Goal: Transaction & Acquisition: Obtain resource

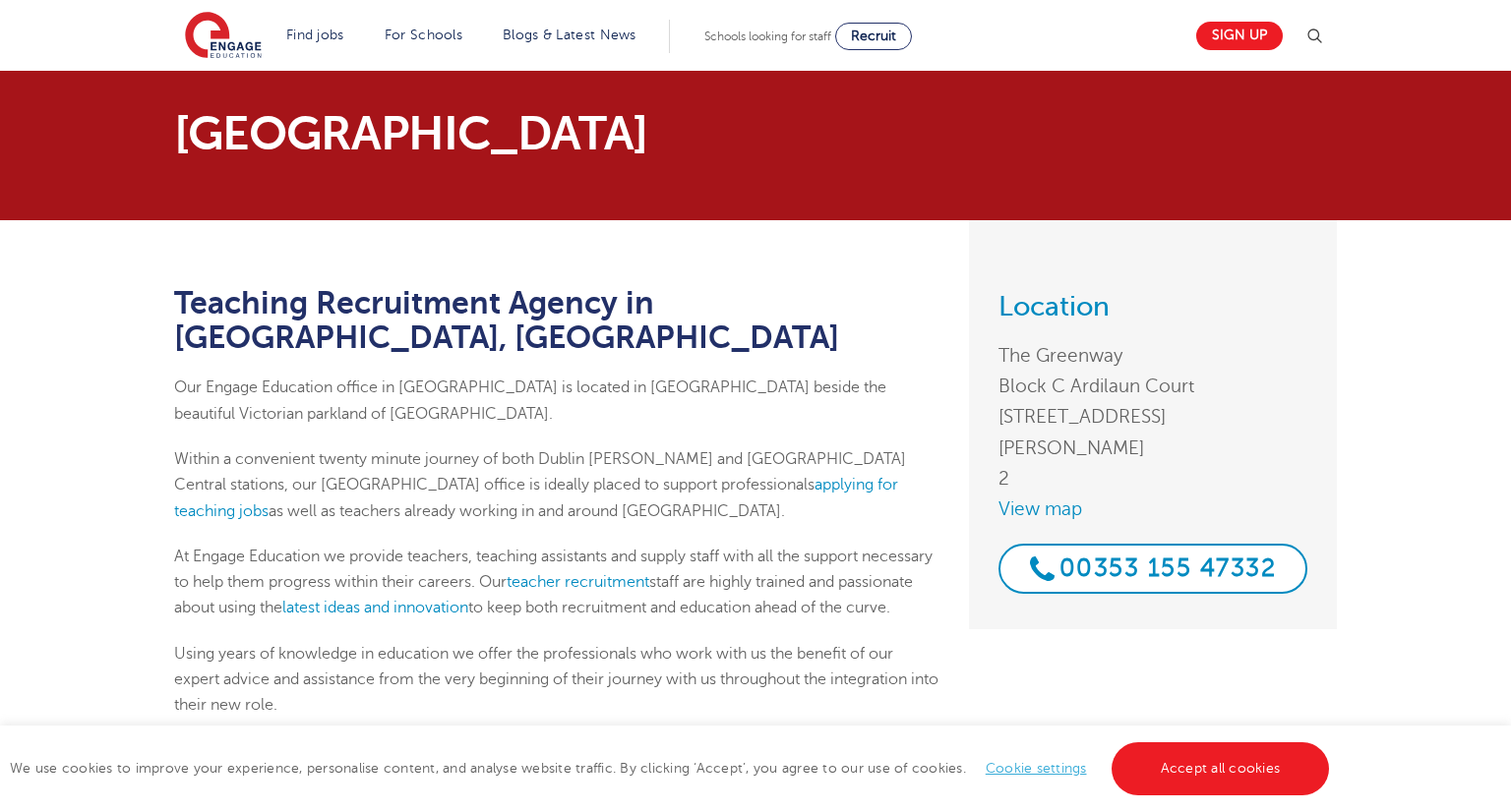
click at [531, 313] on h1 "Teaching Recruitment Agency in Dublin, Ireland" at bounding box center [557, 320] width 766 height 69
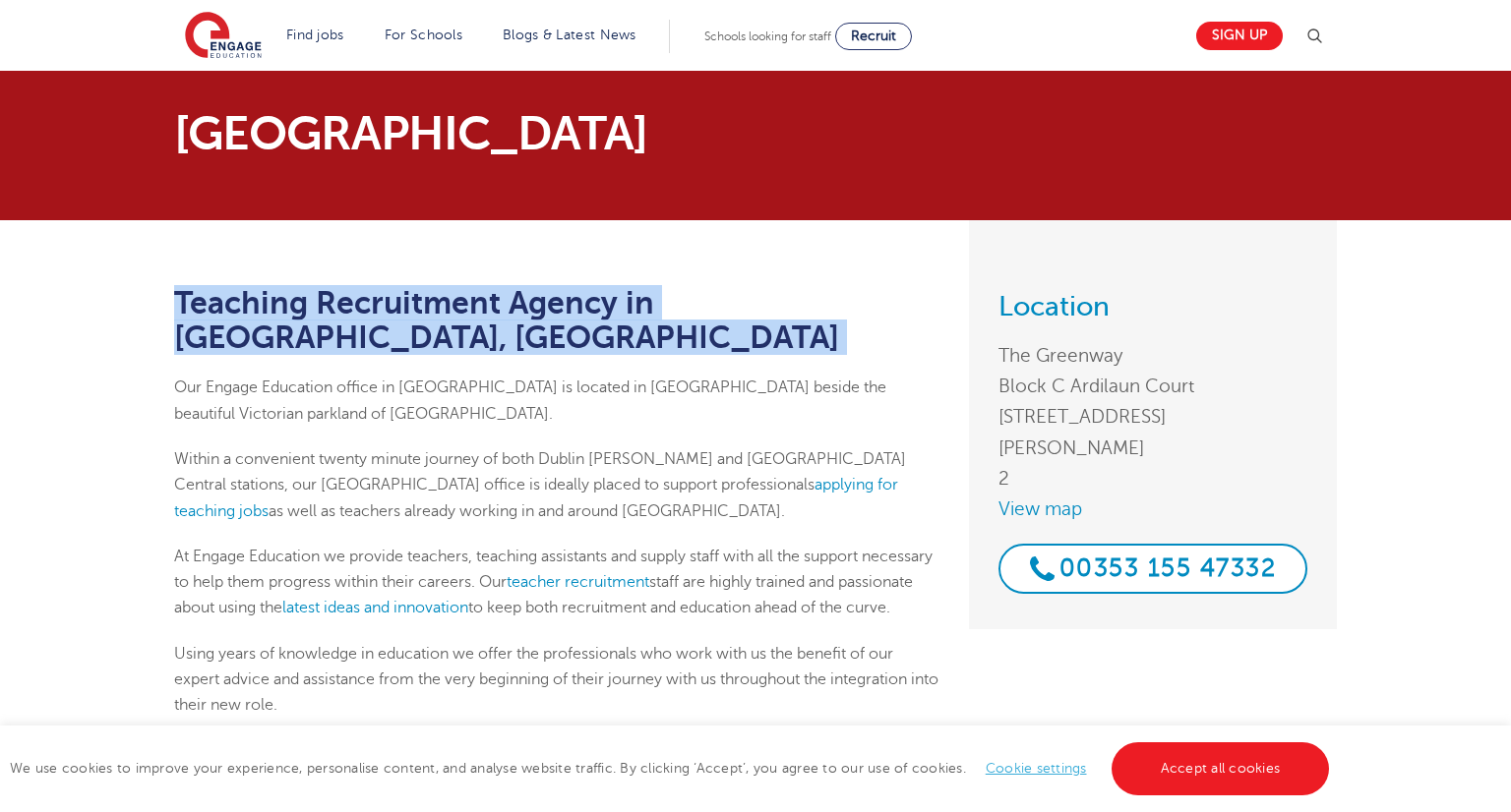
click at [531, 313] on h1 "Teaching Recruitment Agency in Dublin, Ireland" at bounding box center [557, 320] width 766 height 69
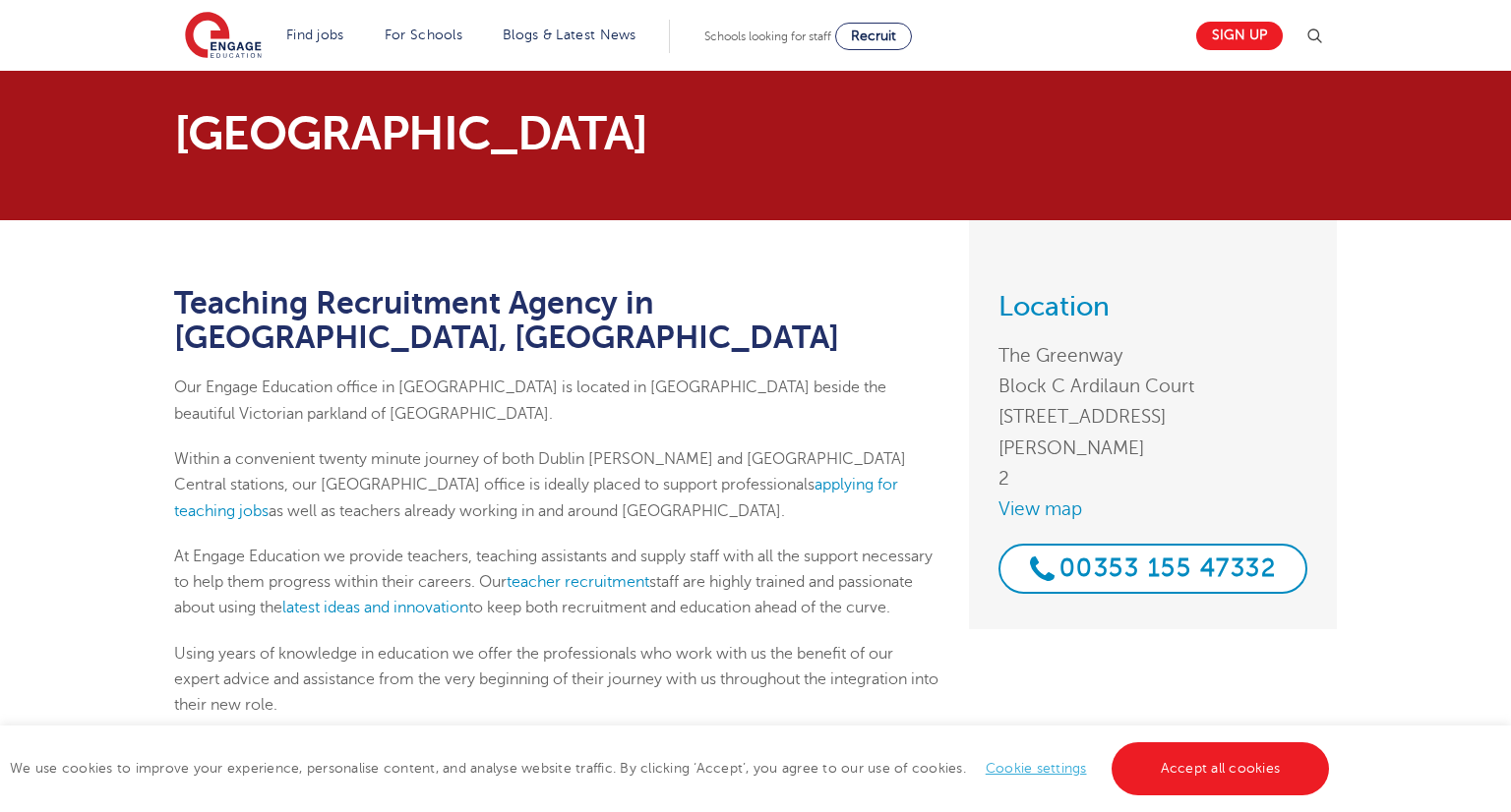
click at [374, 376] on p "Our Engage Education office in Dublin is located in Ardilaun Court beside the b…" at bounding box center [557, 401] width 766 height 52
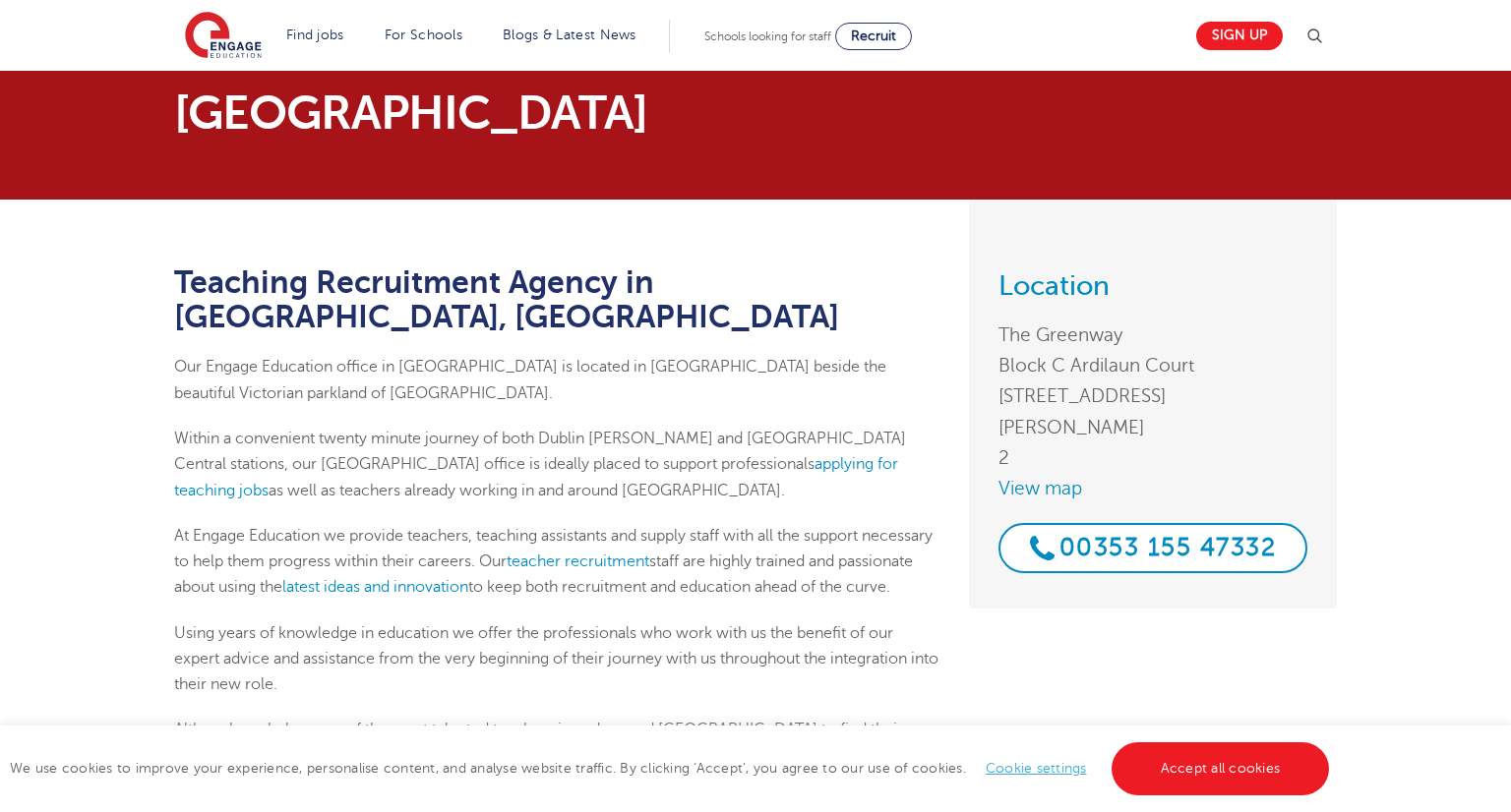
scroll to position [28, 0]
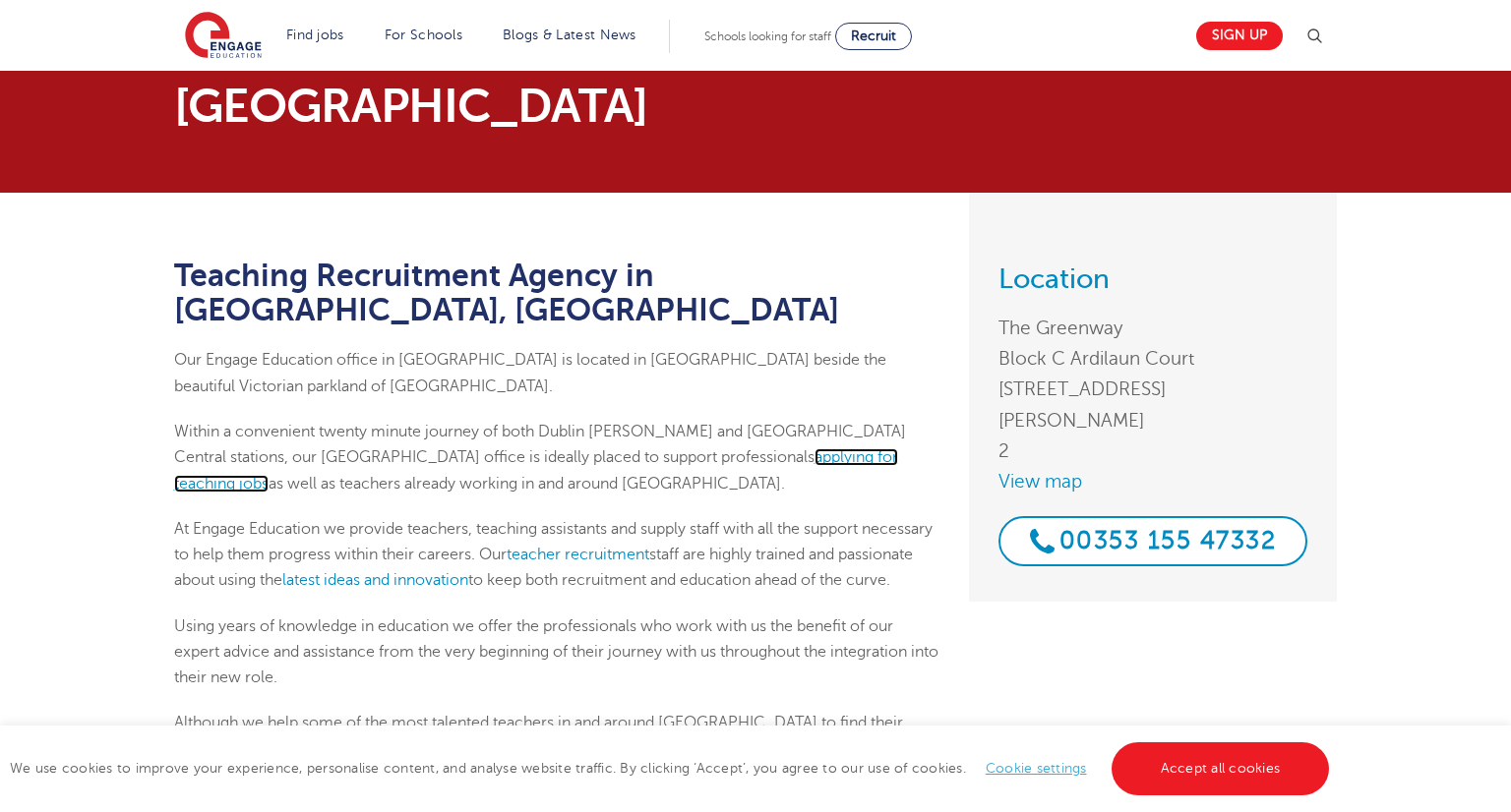
click at [680, 448] on link "applying for teaching jobs" at bounding box center [536, 470] width 724 height 44
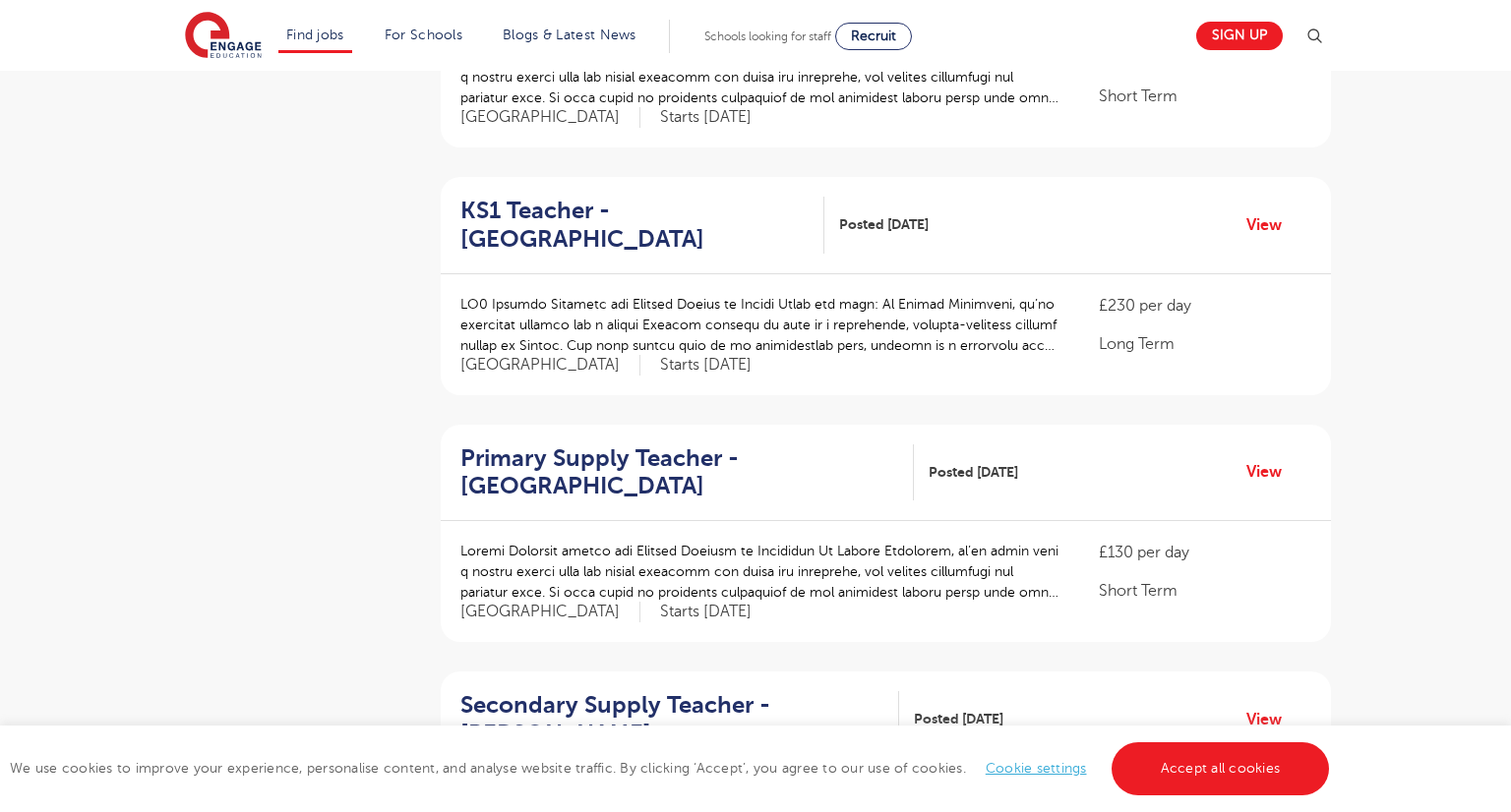
scroll to position [1330, 0]
click at [945, 298] on p at bounding box center [759, 325] width 599 height 62
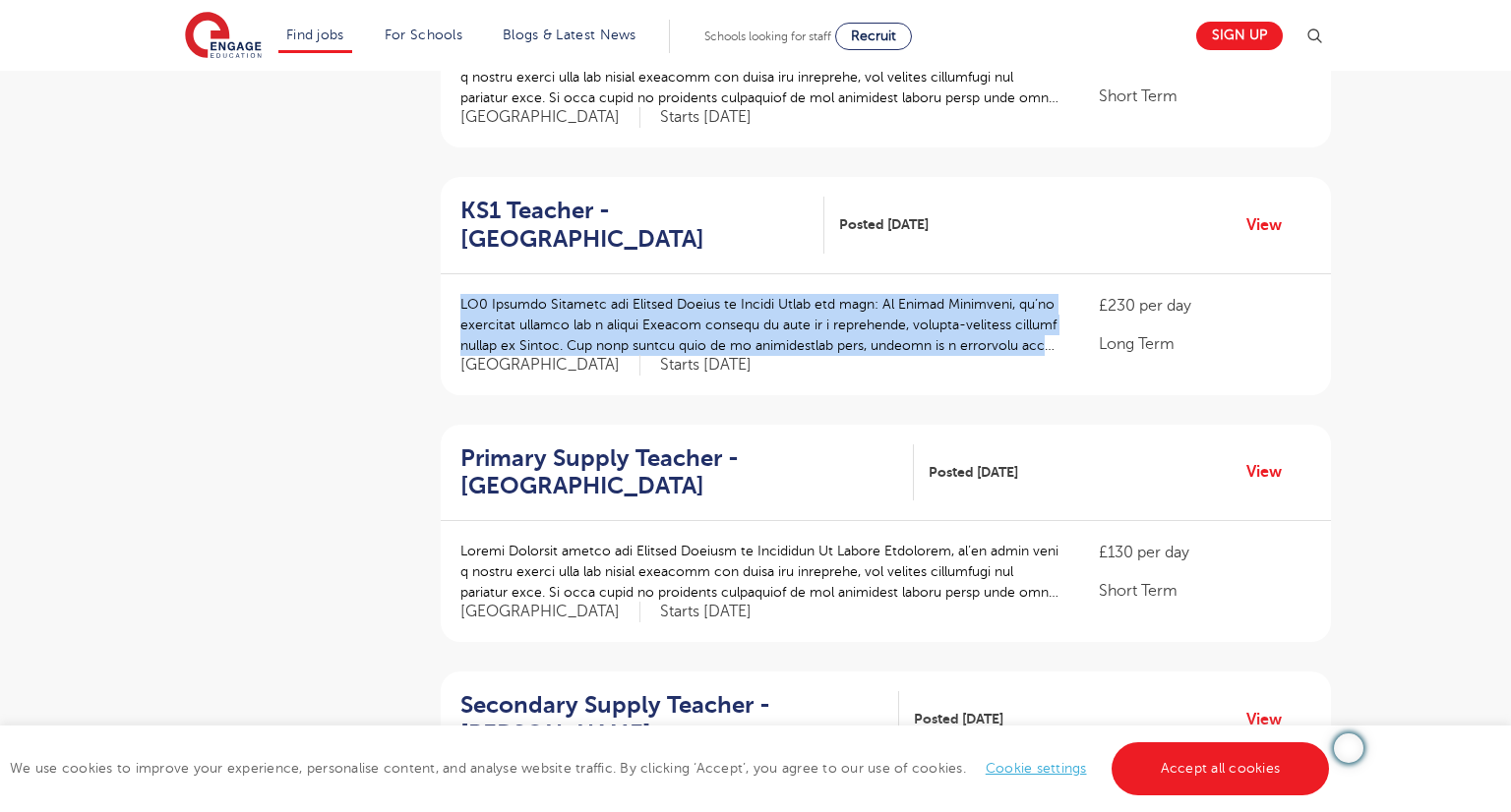
click at [945, 298] on p at bounding box center [759, 325] width 599 height 62
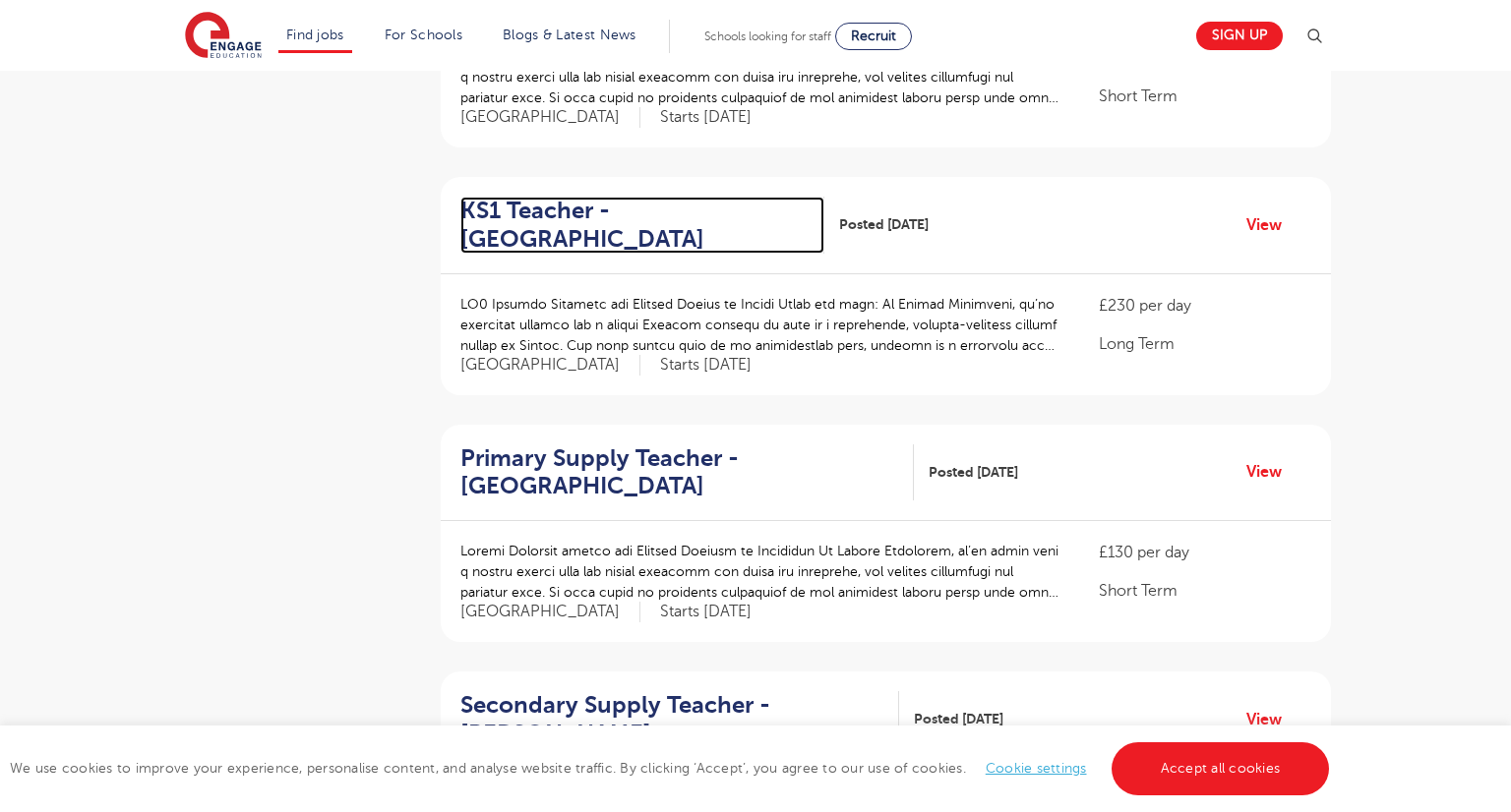
click at [651, 215] on h2 "KS1 Teacher - Elmbridge" at bounding box center [634, 225] width 348 height 57
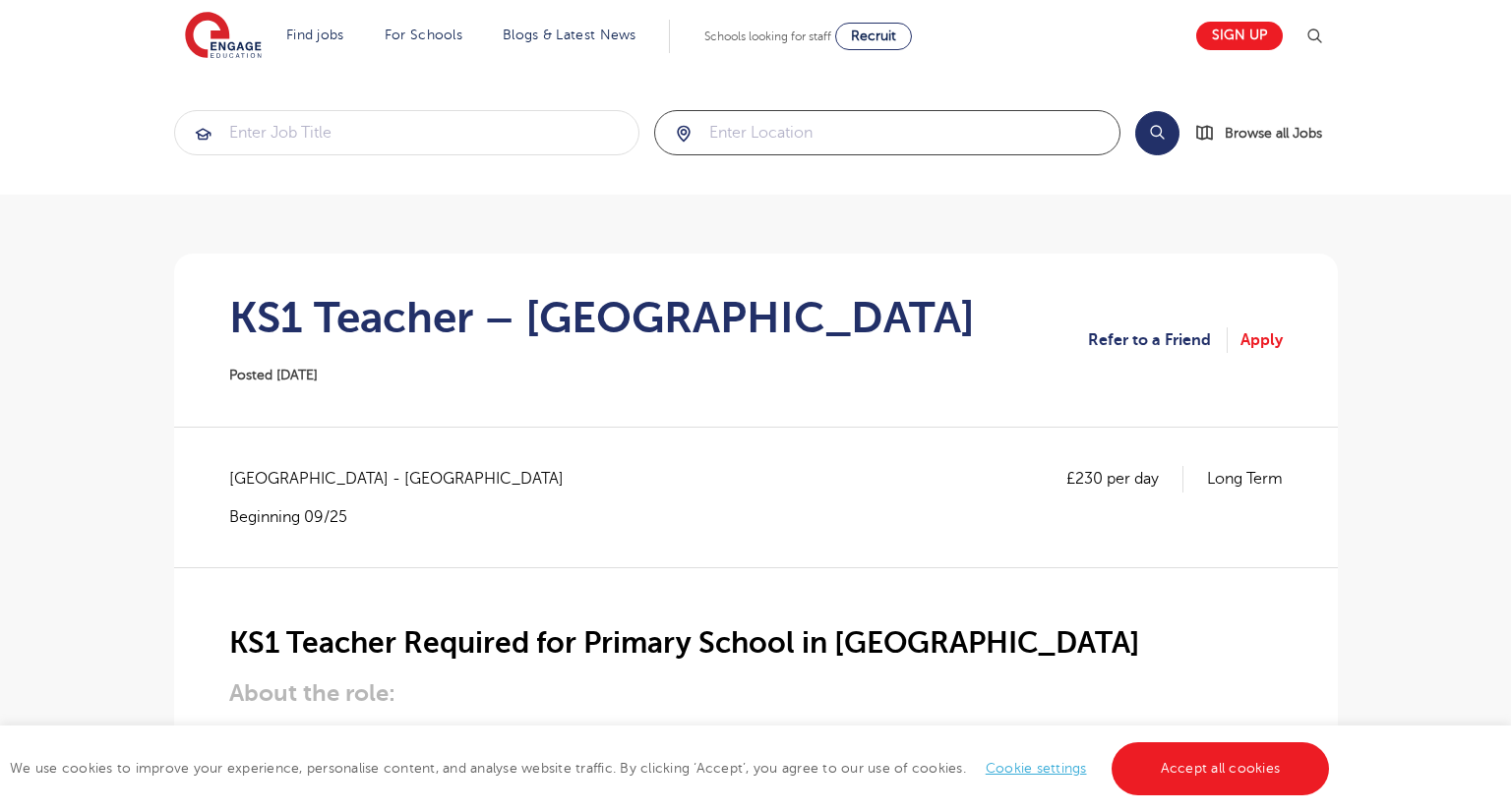
click at [810, 144] on input "search" at bounding box center [887, 133] width 464 height 44
click at [1149, 137] on button "Search" at bounding box center [1157, 133] width 45 height 45
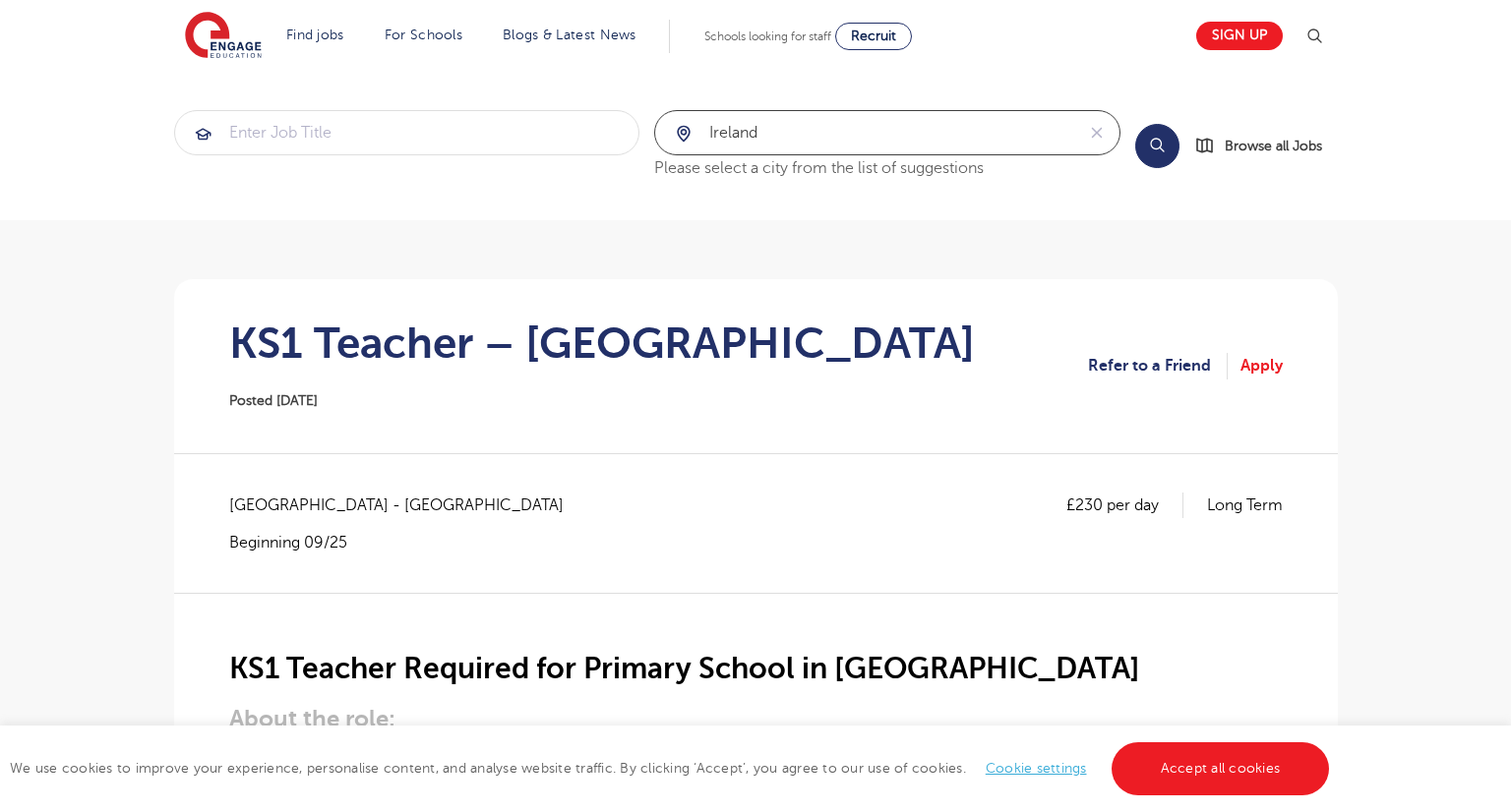
click at [897, 143] on input "ireland" at bounding box center [865, 133] width 420 height 44
type input "i"
type input "[GEOGRAPHIC_DATA]"
click button "Submit" at bounding box center [0, 0] width 0 height 0
click at [864, 154] on form "dublin" at bounding box center [887, 133] width 466 height 46
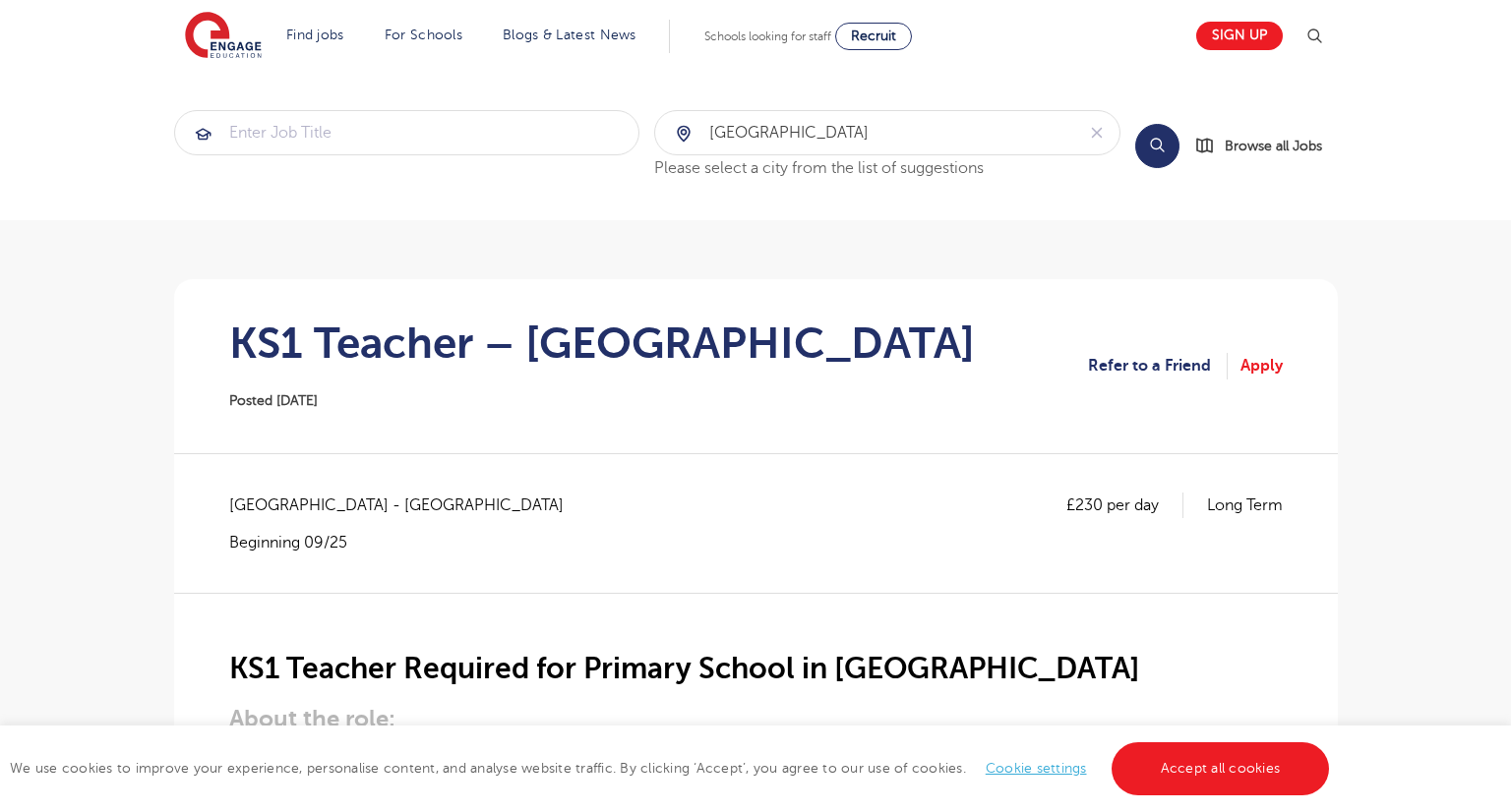
click at [1140, 148] on button "Search" at bounding box center [1157, 146] width 45 height 45
click at [1275, 141] on span "Browse all Jobs" at bounding box center [1273, 146] width 97 height 23
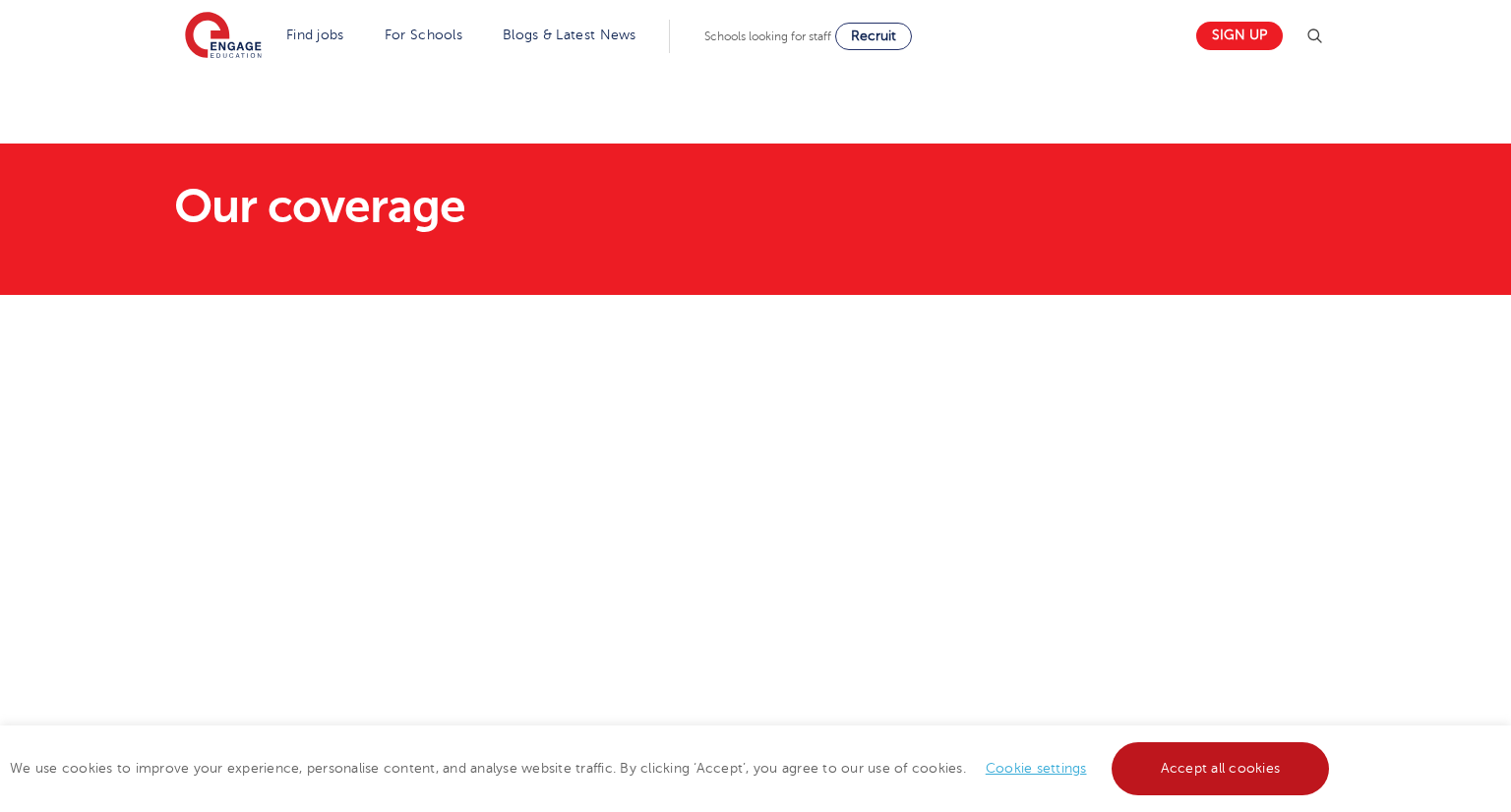
click at [1194, 773] on link "Accept all cookies" at bounding box center [1221, 768] width 219 height 53
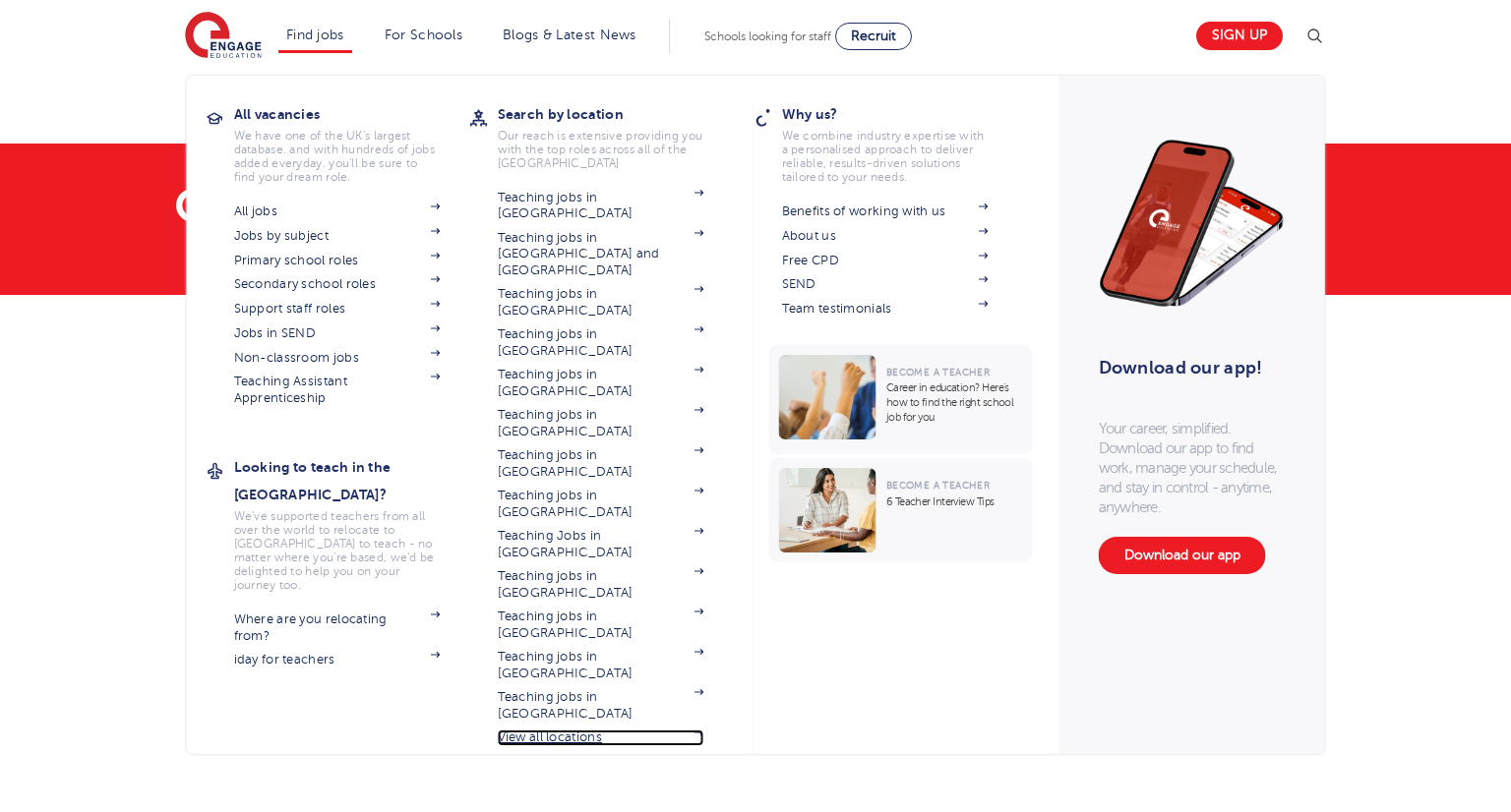
click at [560, 730] on link "View all locations" at bounding box center [601, 737] width 207 height 16
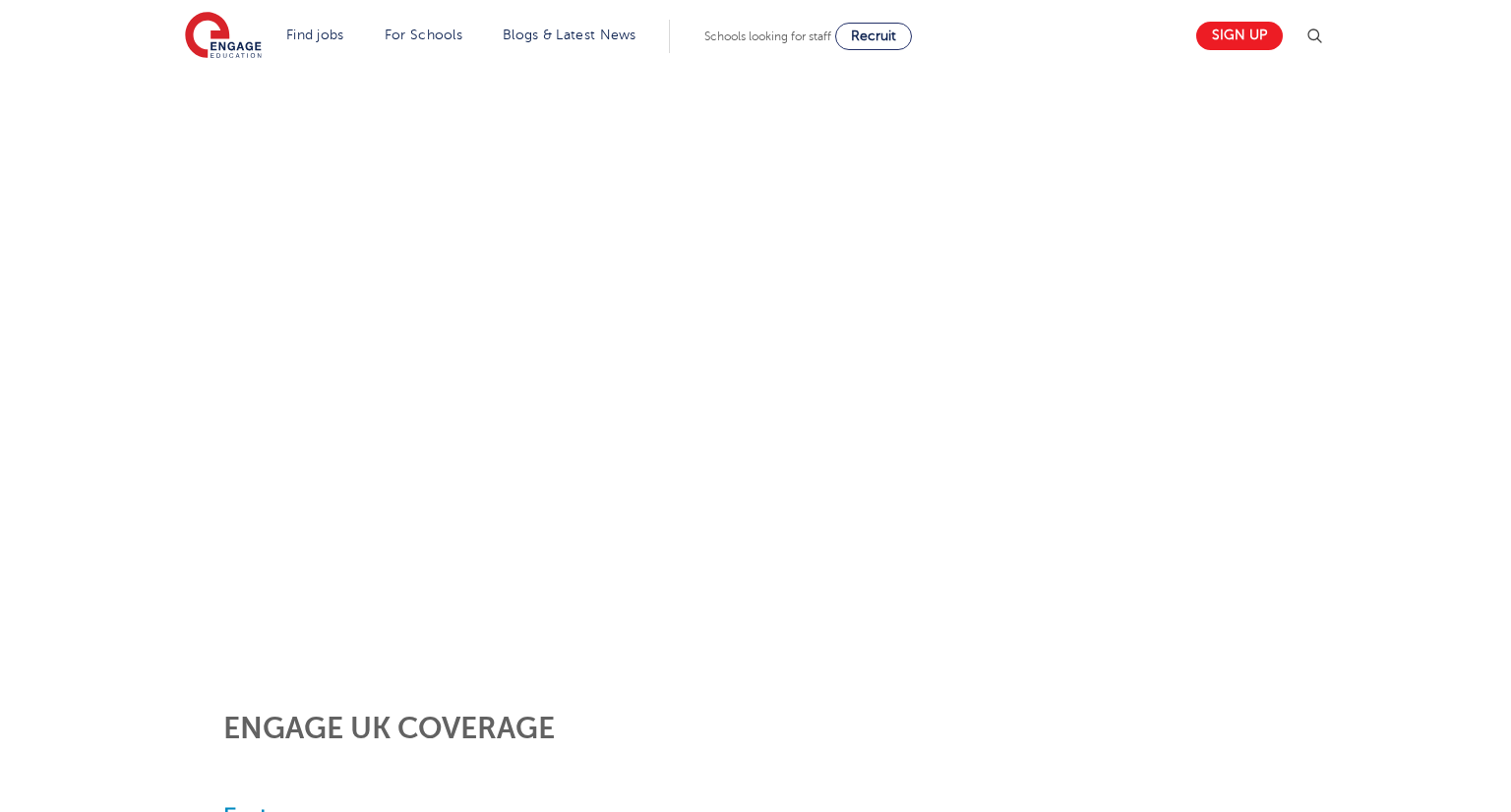
scroll to position [263, 0]
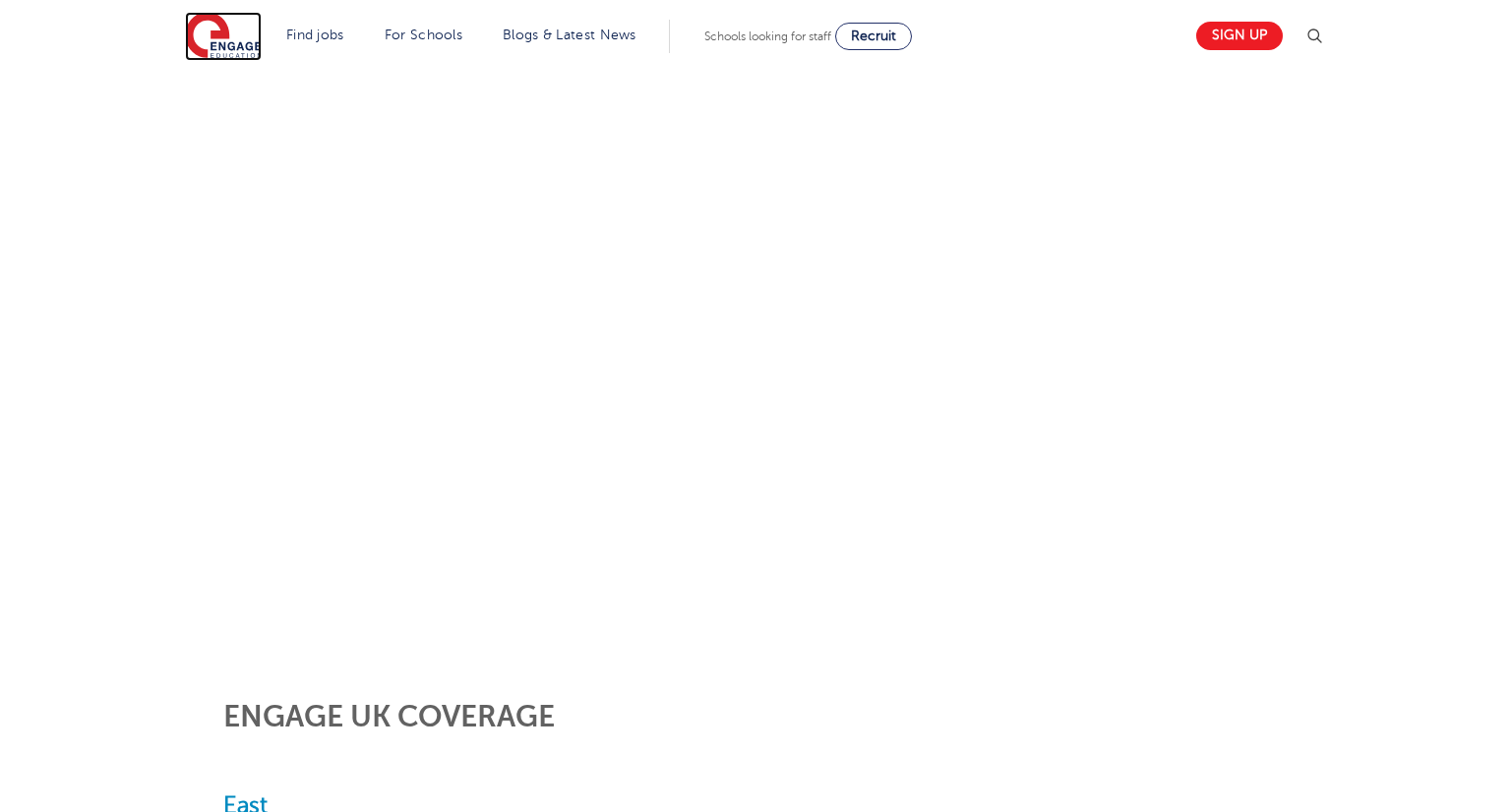
click at [225, 40] on img at bounding box center [223, 36] width 77 height 49
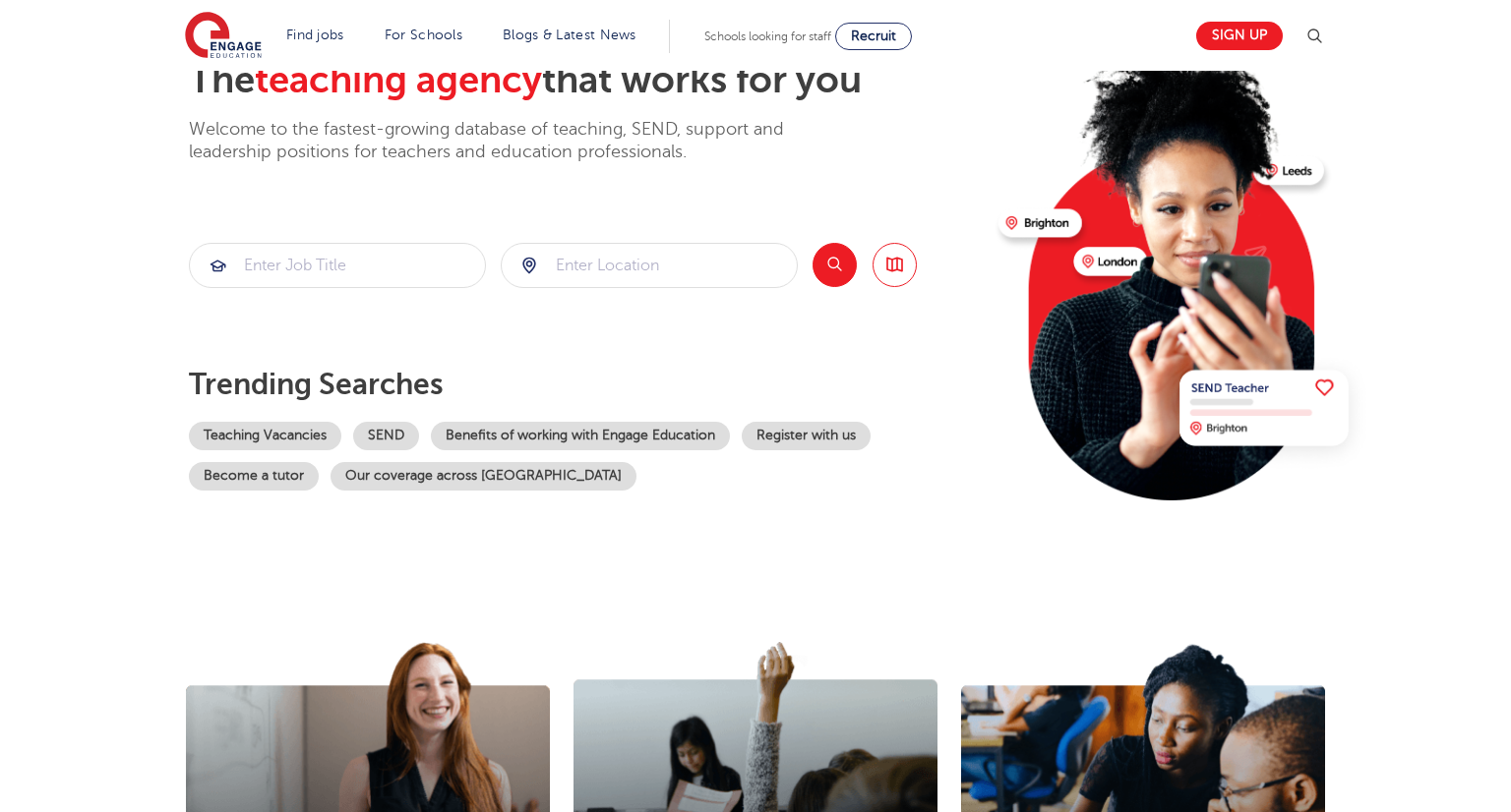
scroll to position [130, 0]
click at [564, 280] on input "search" at bounding box center [649, 266] width 295 height 44
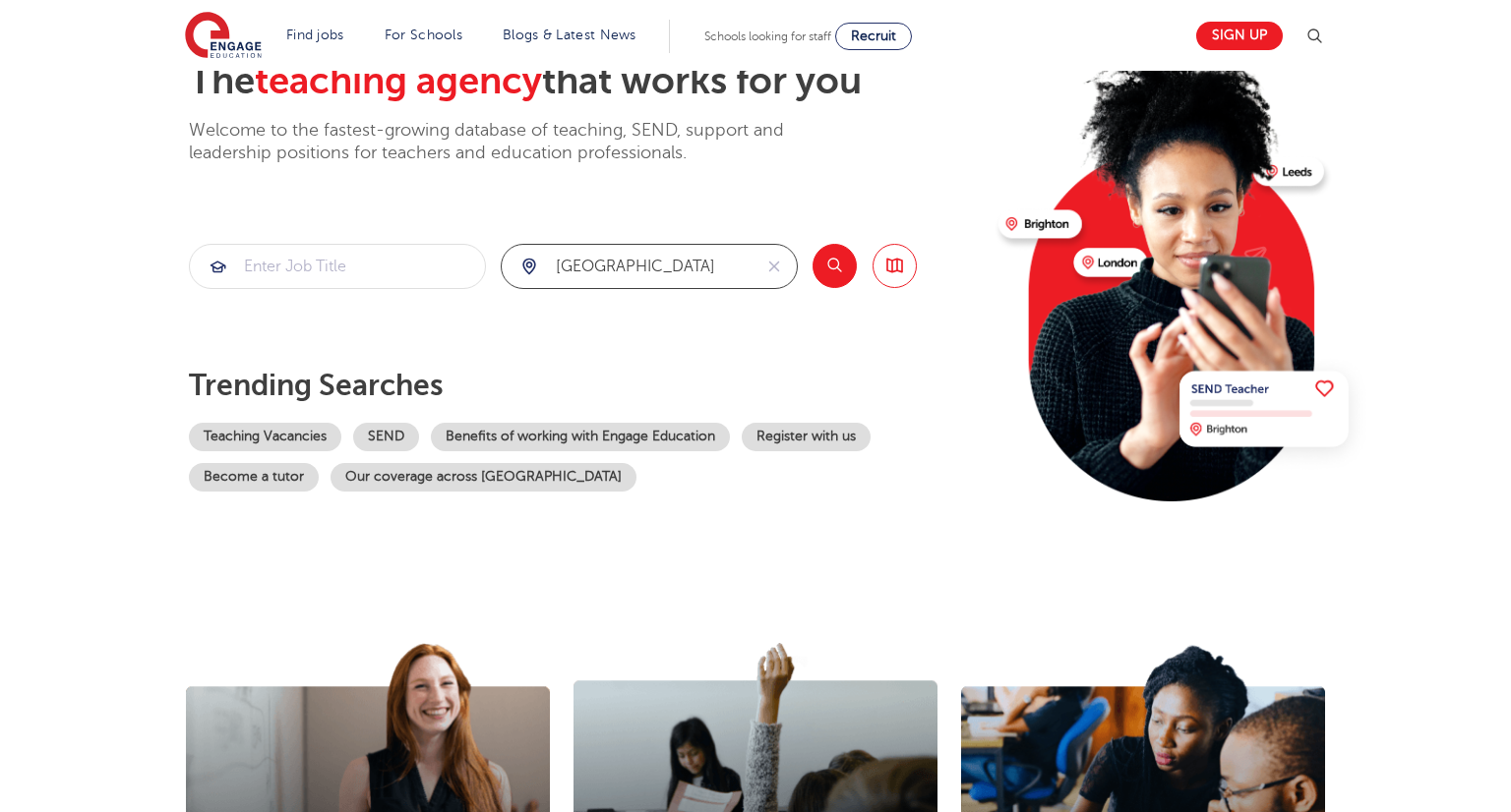
type input "dublin"
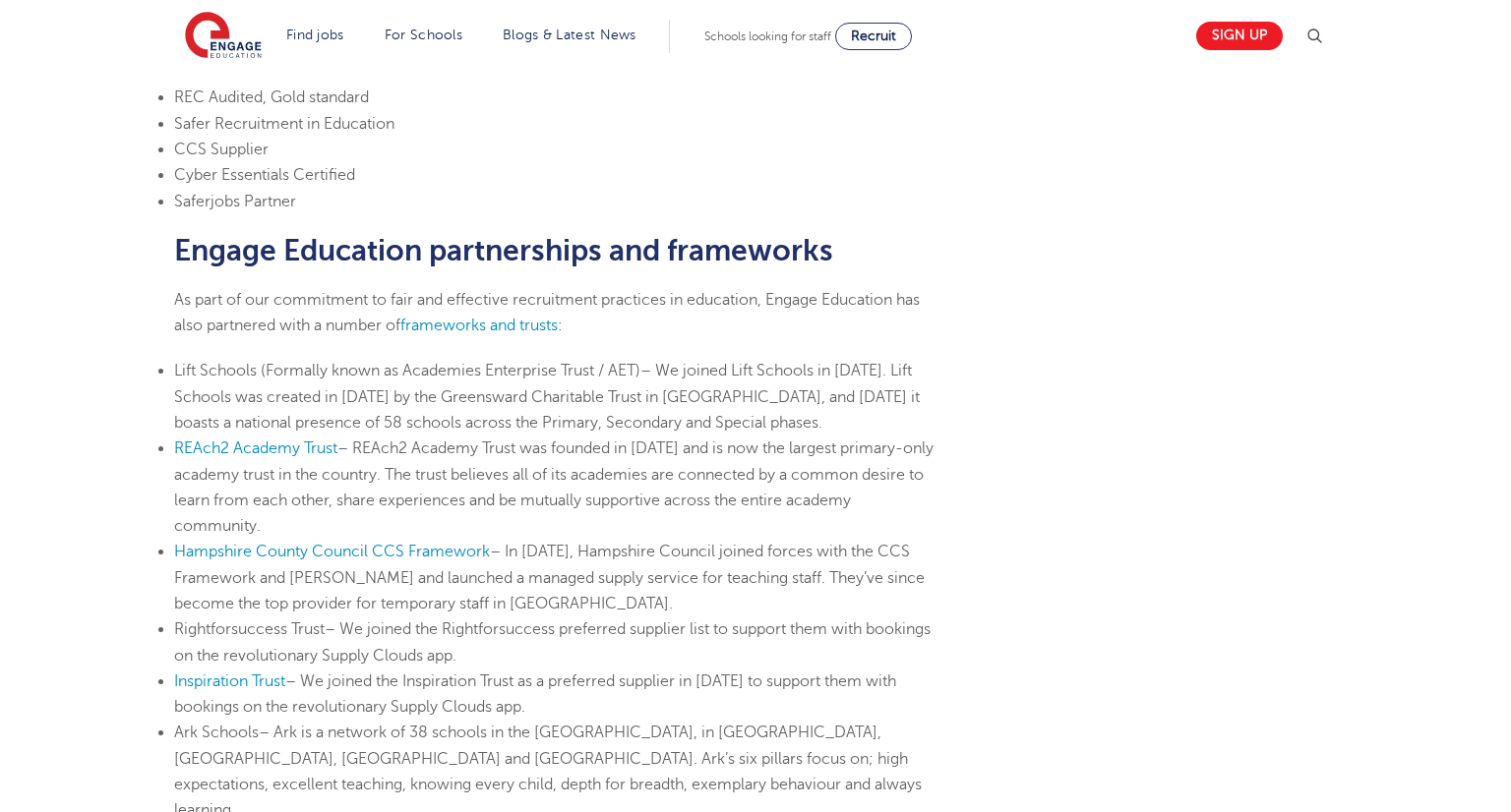
scroll to position [927, 0]
click at [271, 438] on span "REAch2 Academy Trust" at bounding box center [255, 447] width 163 height 18
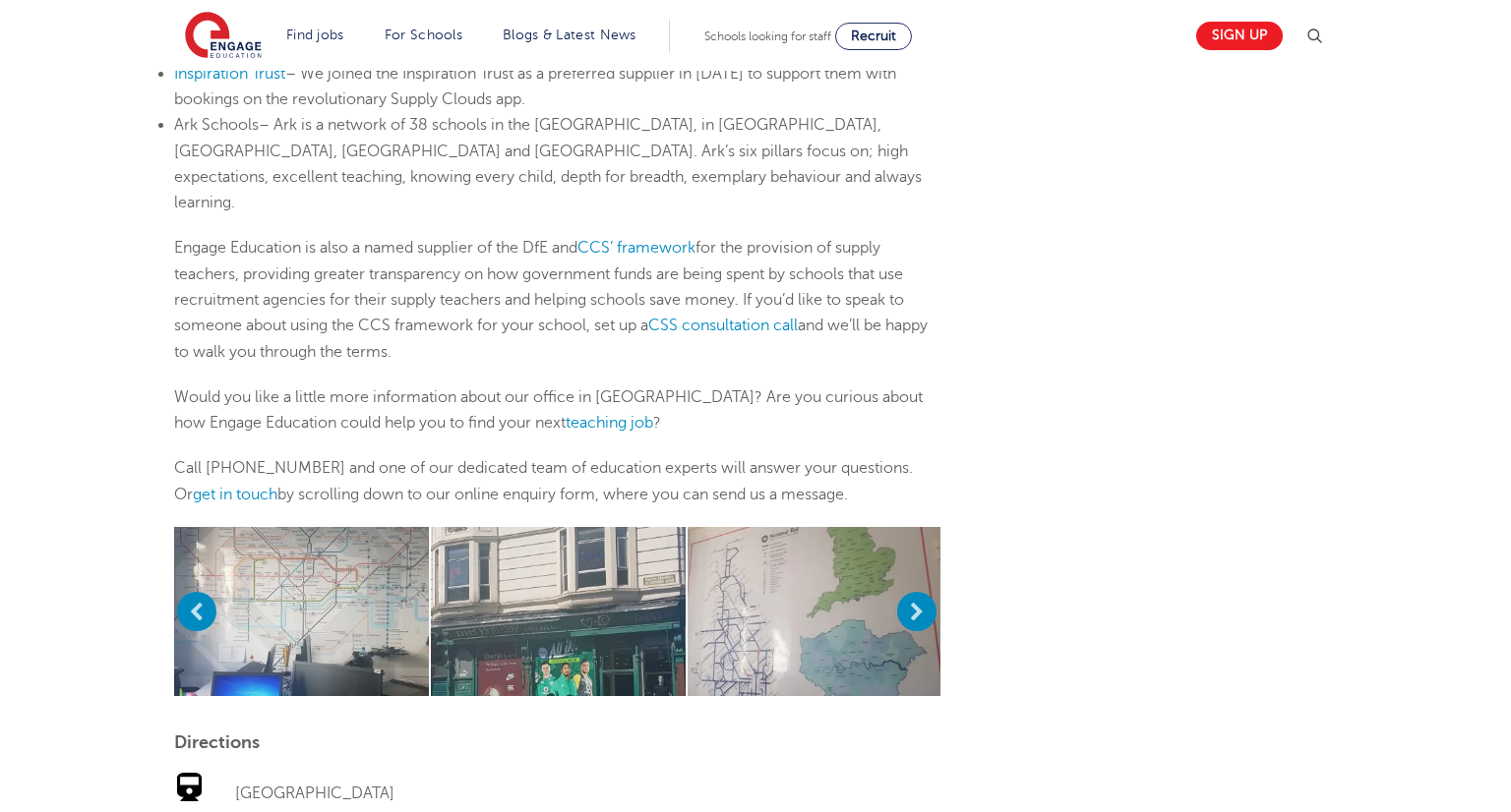
scroll to position [1524, 0]
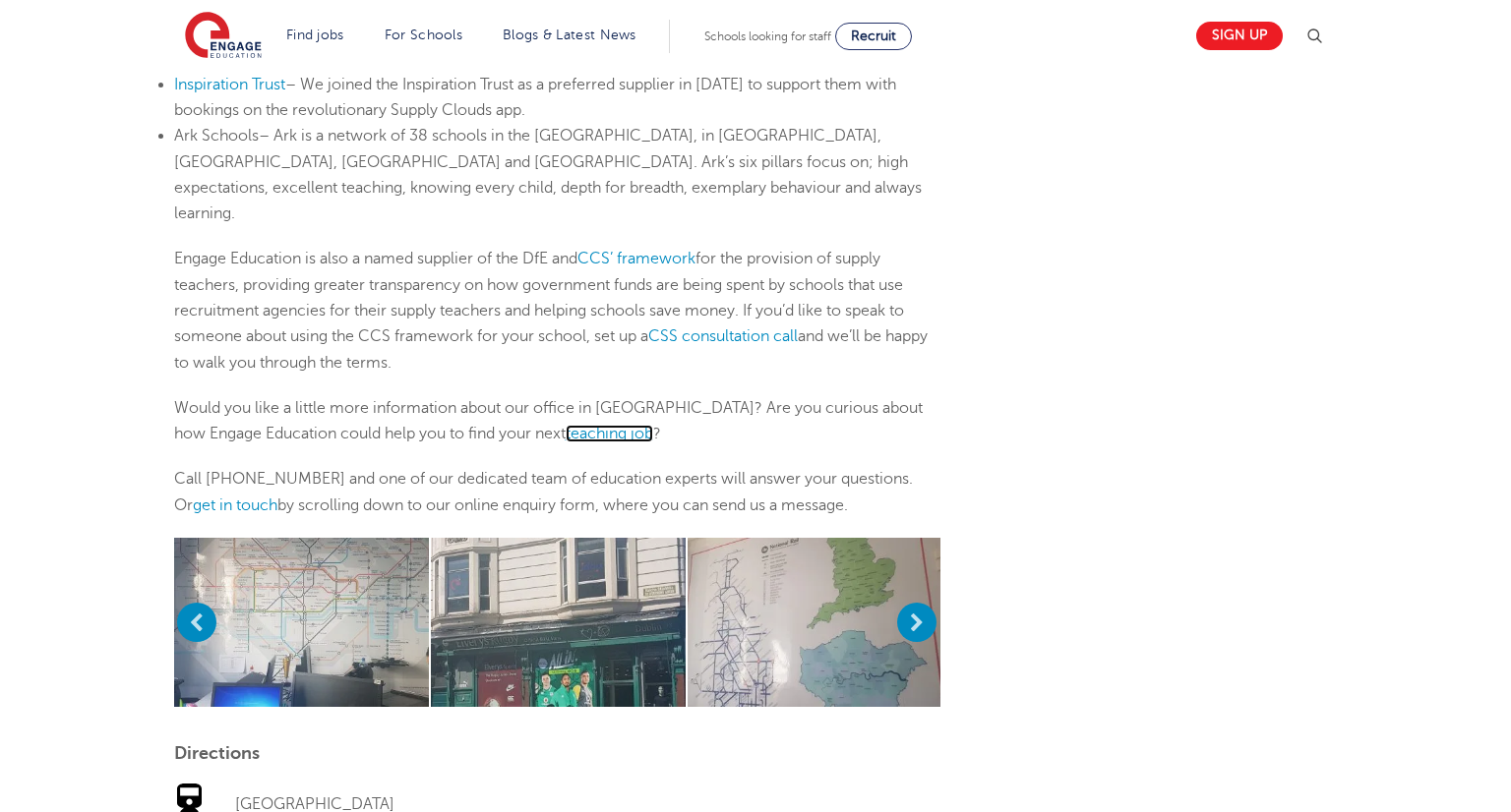
click at [566, 424] on link "teaching job" at bounding box center [609, 433] width 87 height 18
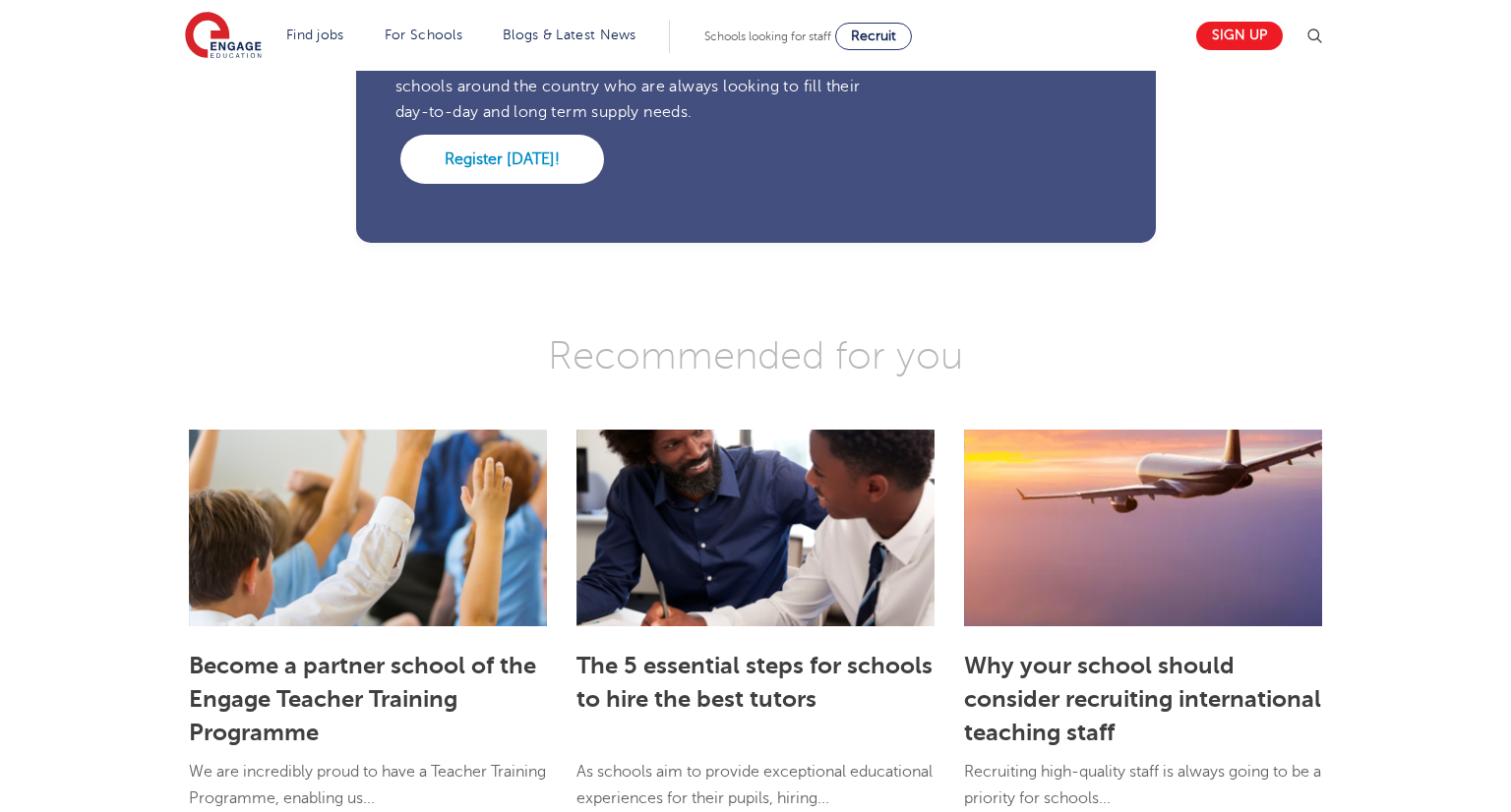
scroll to position [1756, 0]
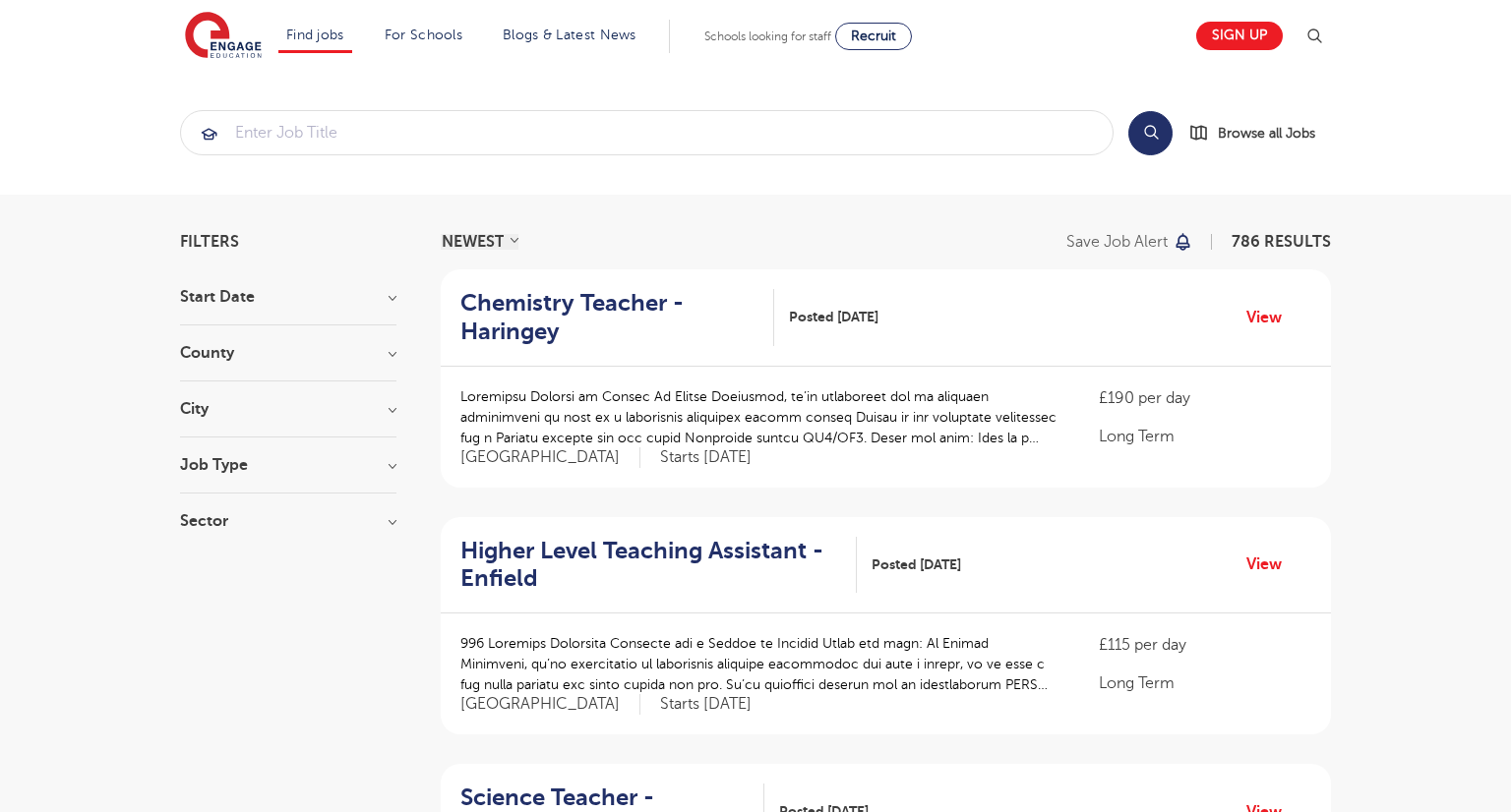
click at [319, 354] on h3 "County" at bounding box center [288, 353] width 217 height 16
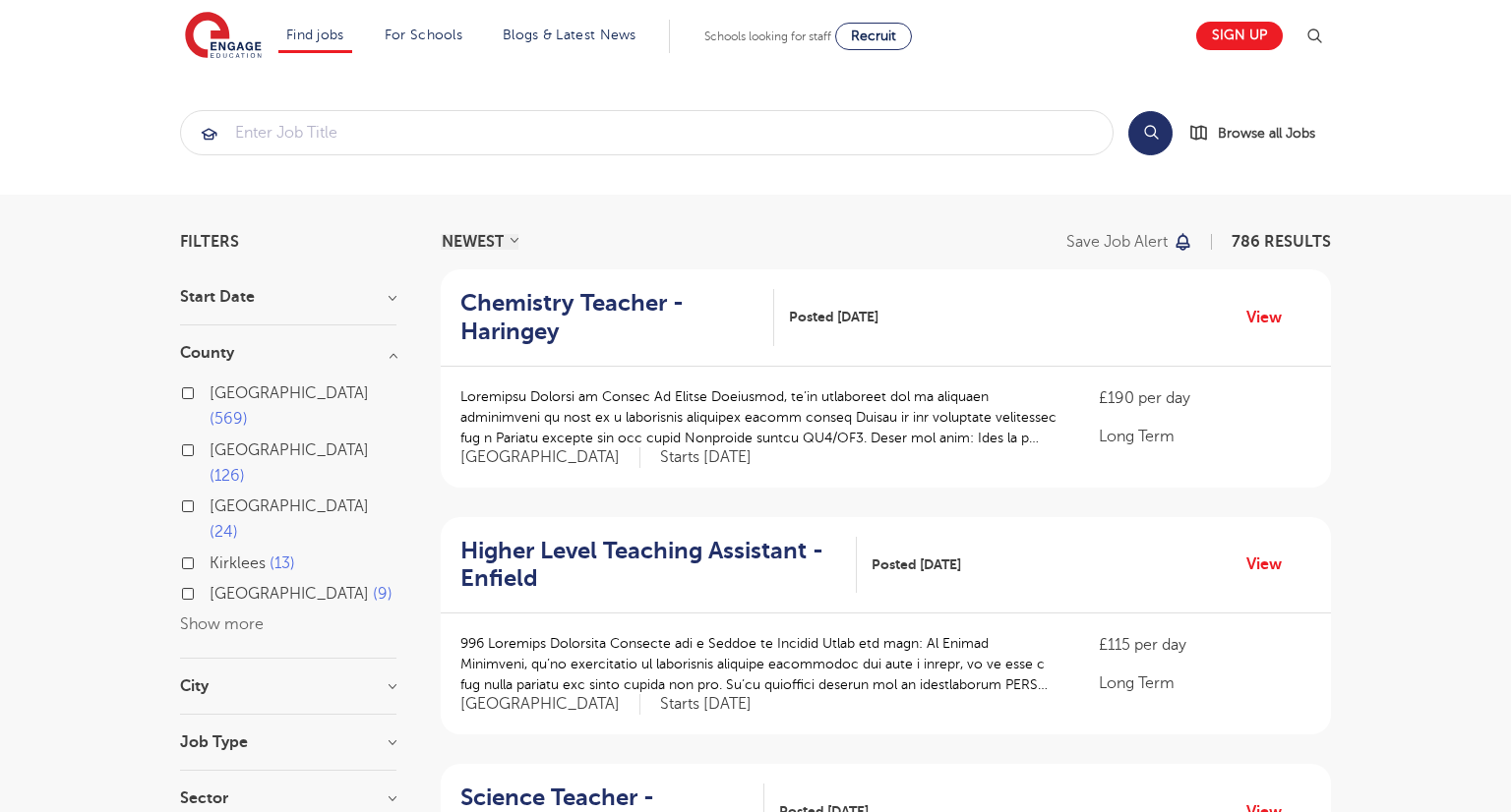
click at [225, 555] on div "[GEOGRAPHIC_DATA] 569 [GEOGRAPHIC_DATA] 126 [GEOGRAPHIC_DATA] 24 [GEOGRAPHIC_DA…" at bounding box center [288, 509] width 217 height 257
click at [217, 615] on button "Show more" at bounding box center [222, 624] width 84 height 18
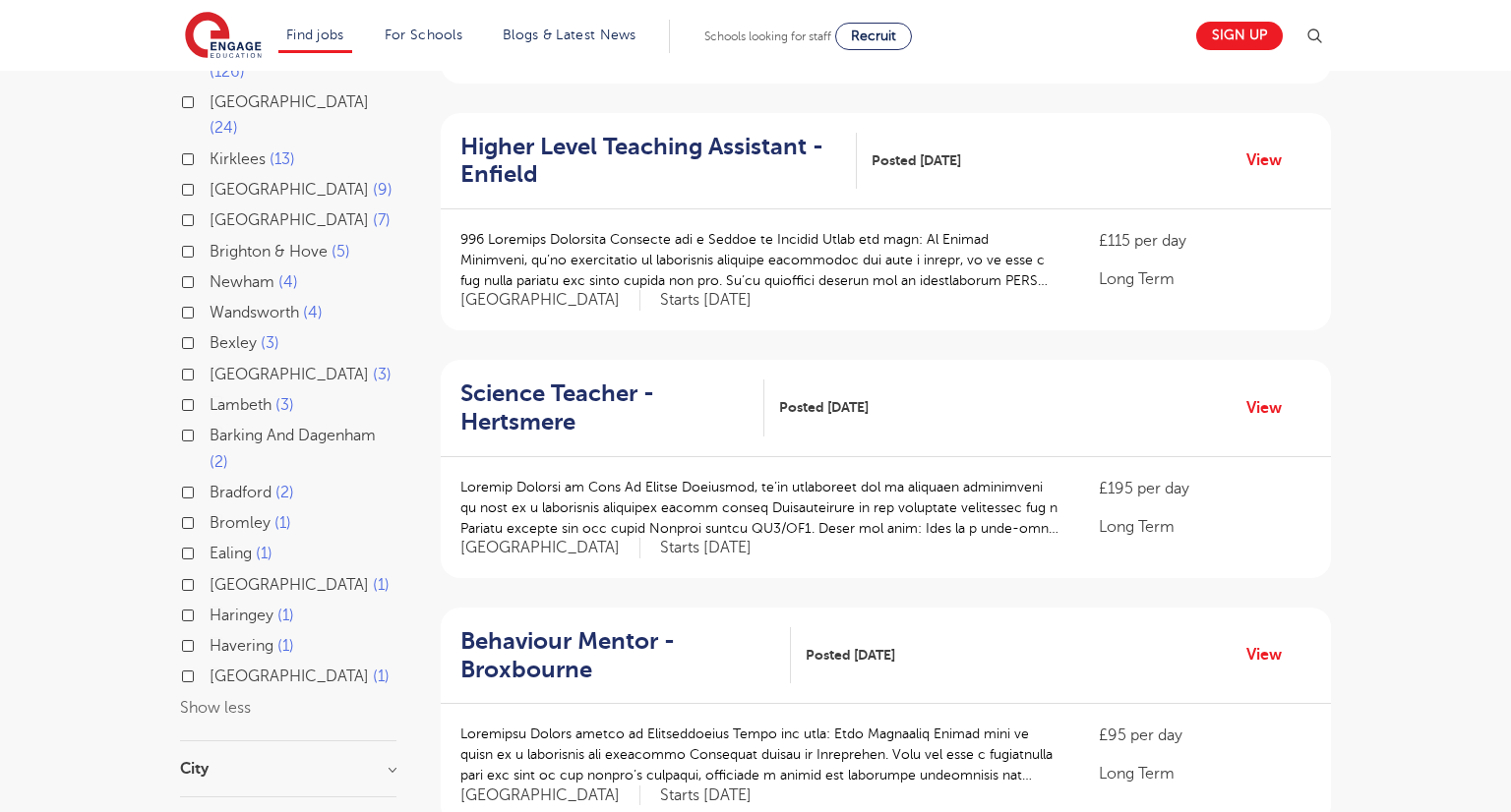
scroll to position [399, 0]
